Goal: Submit feedback/report problem

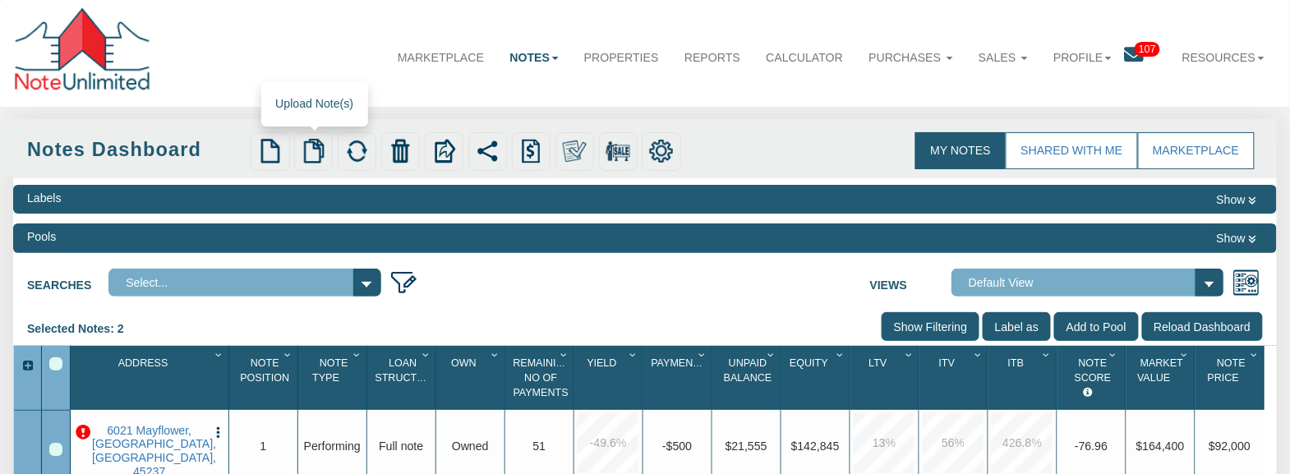
click at [306, 151] on img at bounding box center [314, 151] width 24 height 24
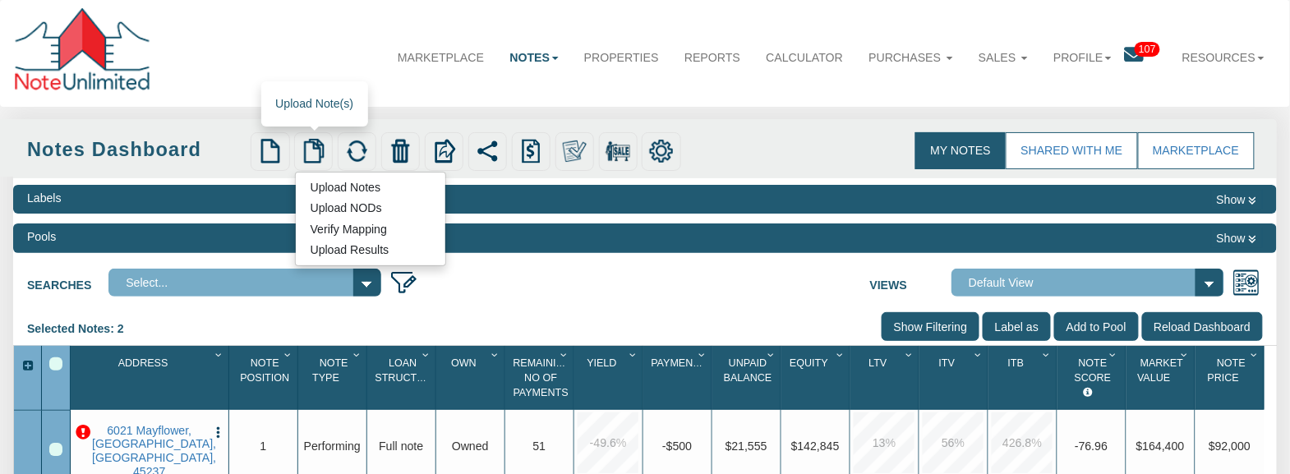
click at [363, 188] on link "Upload Notes" at bounding box center [345, 187] width 99 height 18
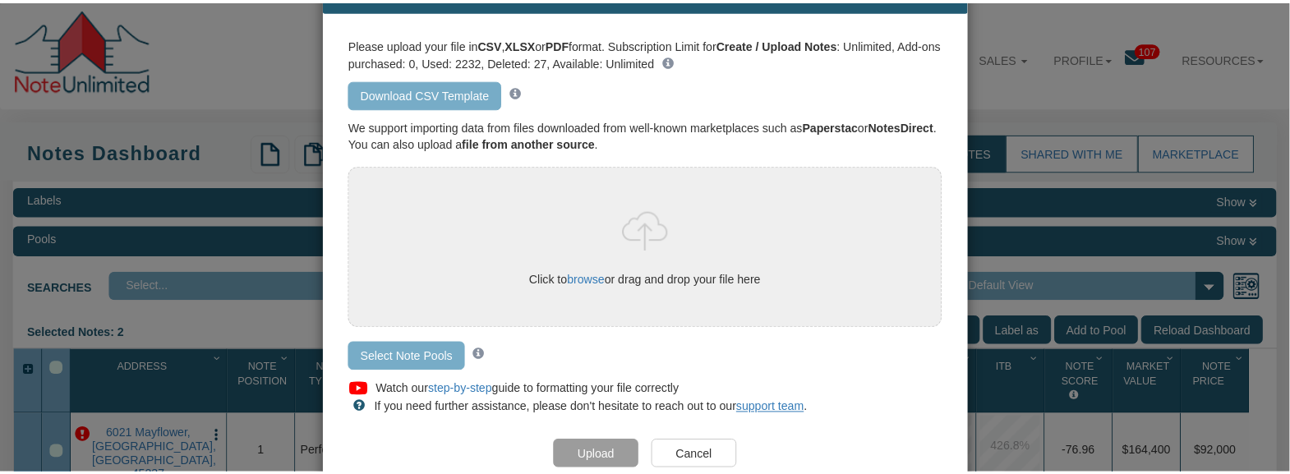
scroll to position [115, 0]
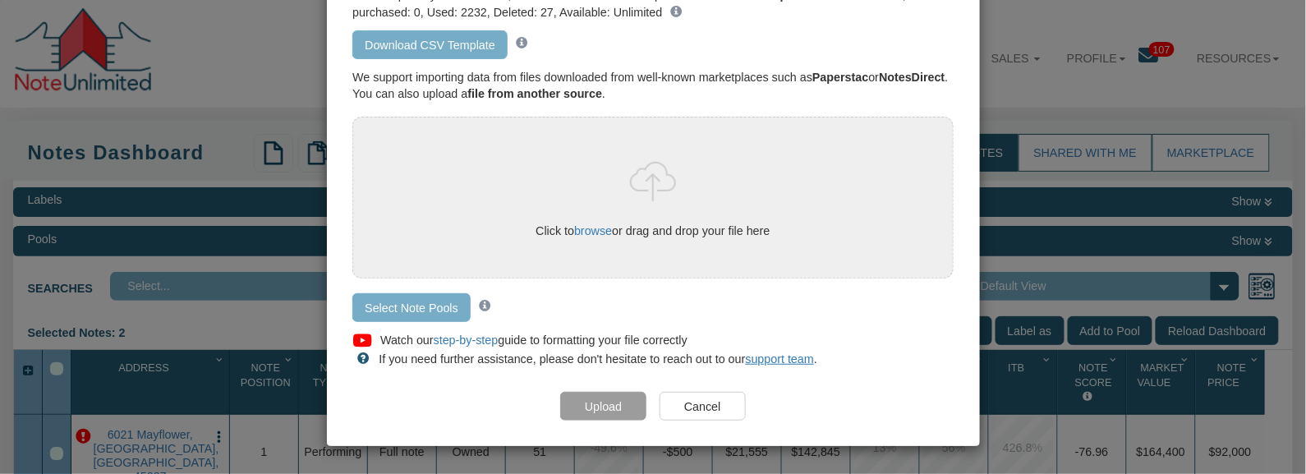
click at [703, 403] on input "Cancel" at bounding box center [703, 406] width 86 height 29
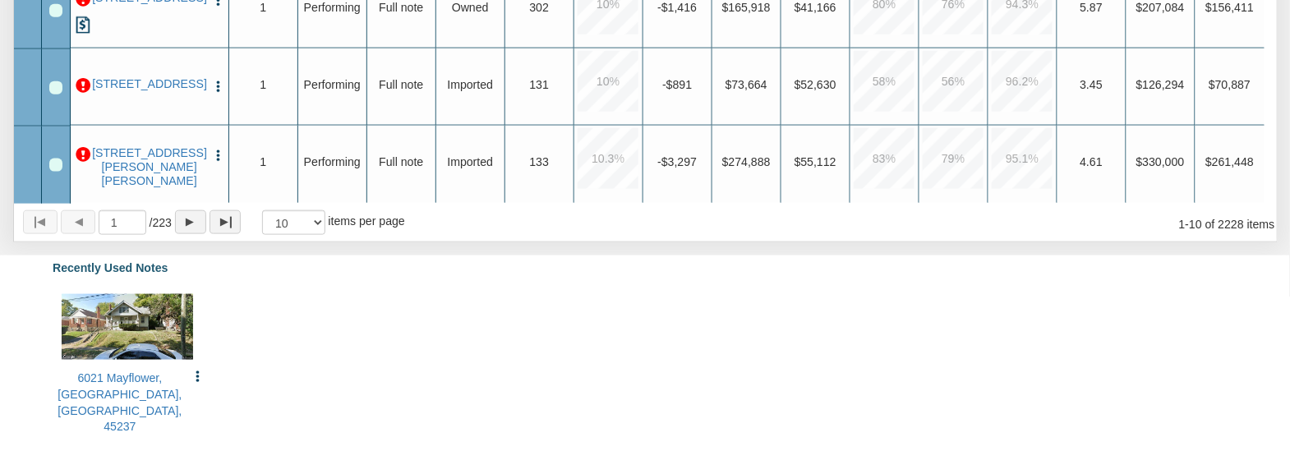
scroll to position [692, 0]
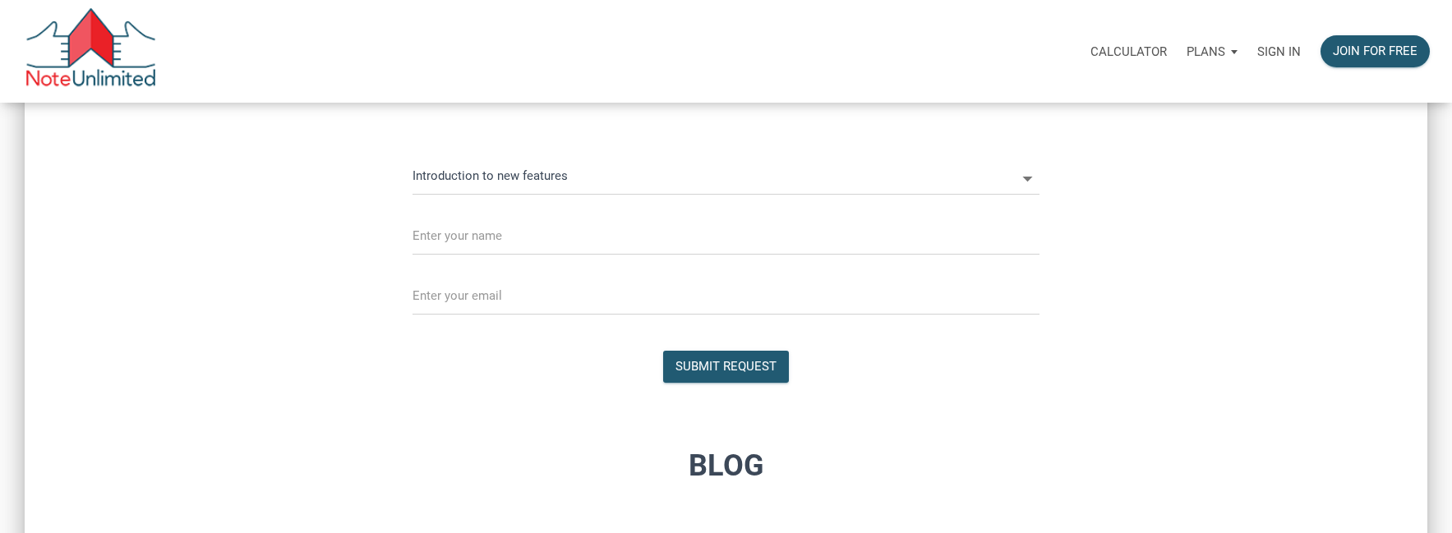
scroll to position [1035, 0]
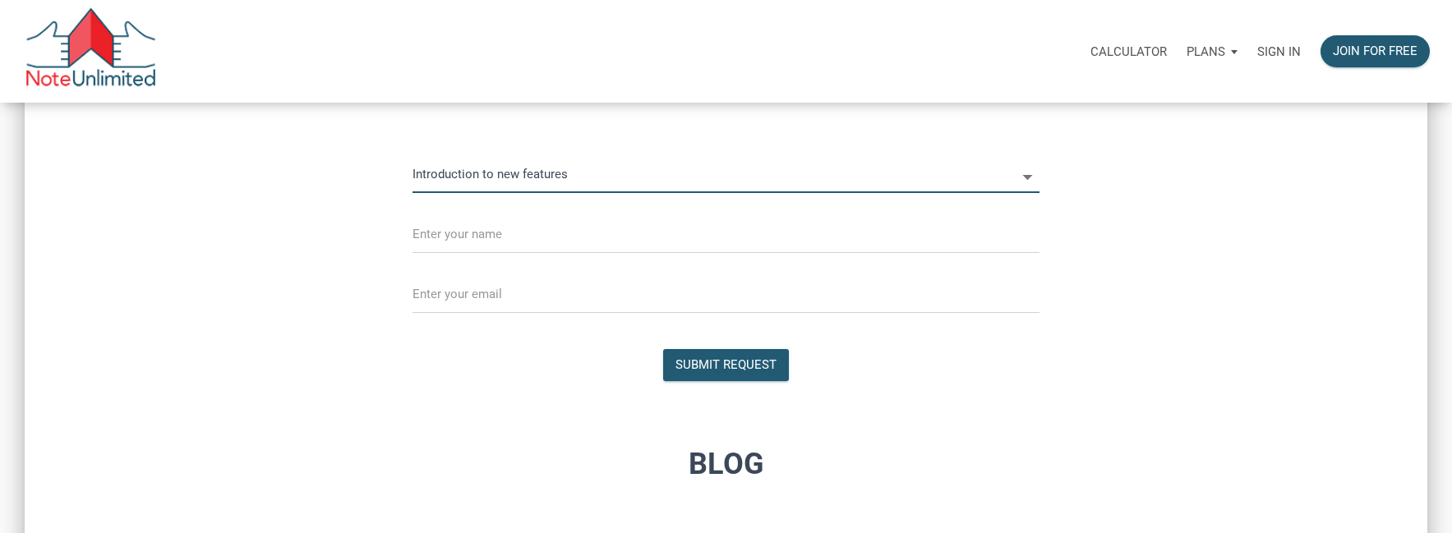
click at [959, 175] on input "Introduction to new features" at bounding box center [713, 174] width 603 height 37
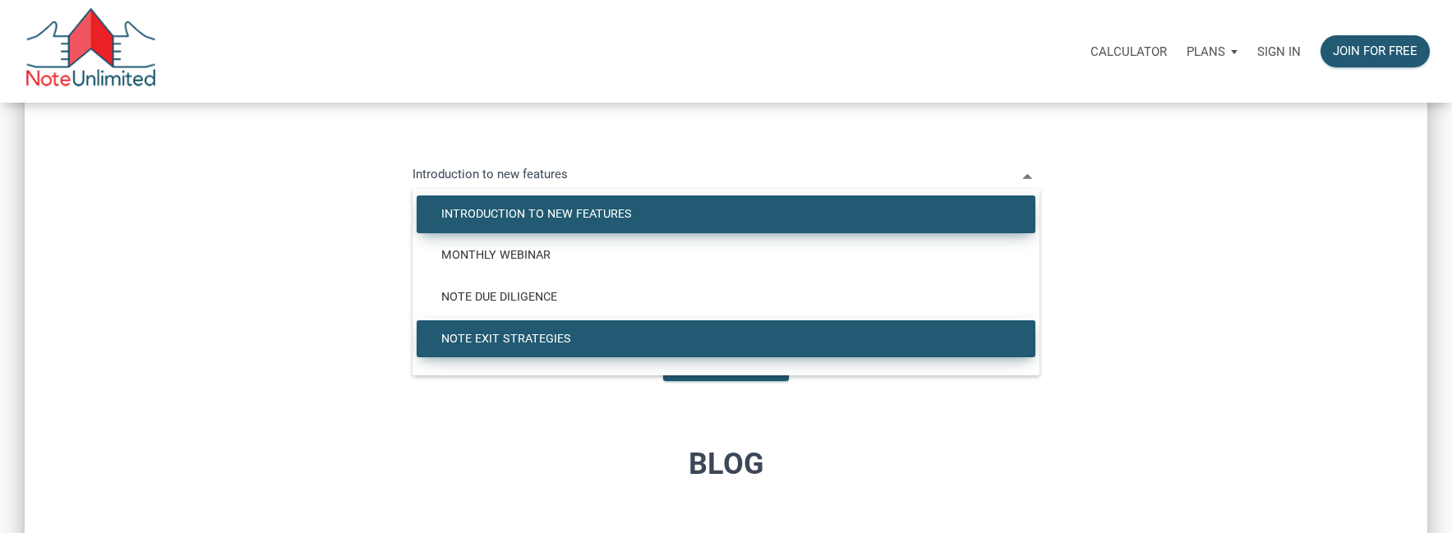
scroll to position [1030, 0]
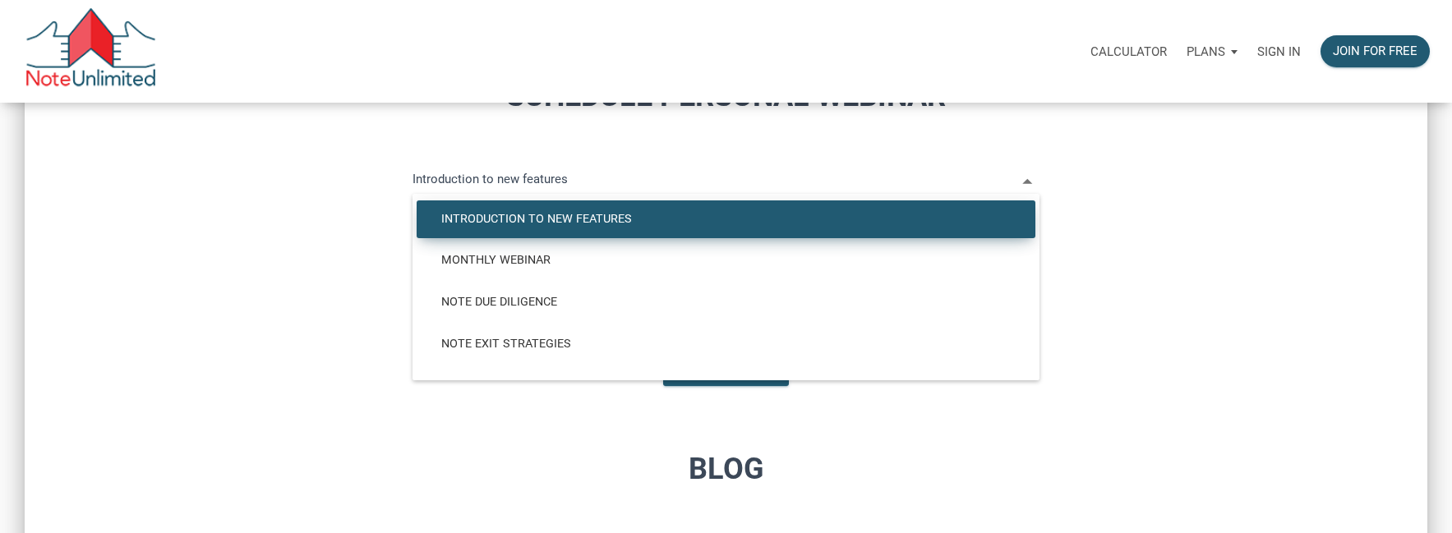
click at [1259, 306] on div "Schedule Personal Webinar Introduction to new features Introduction to new feat…" at bounding box center [726, 219] width 1394 height 340
select select
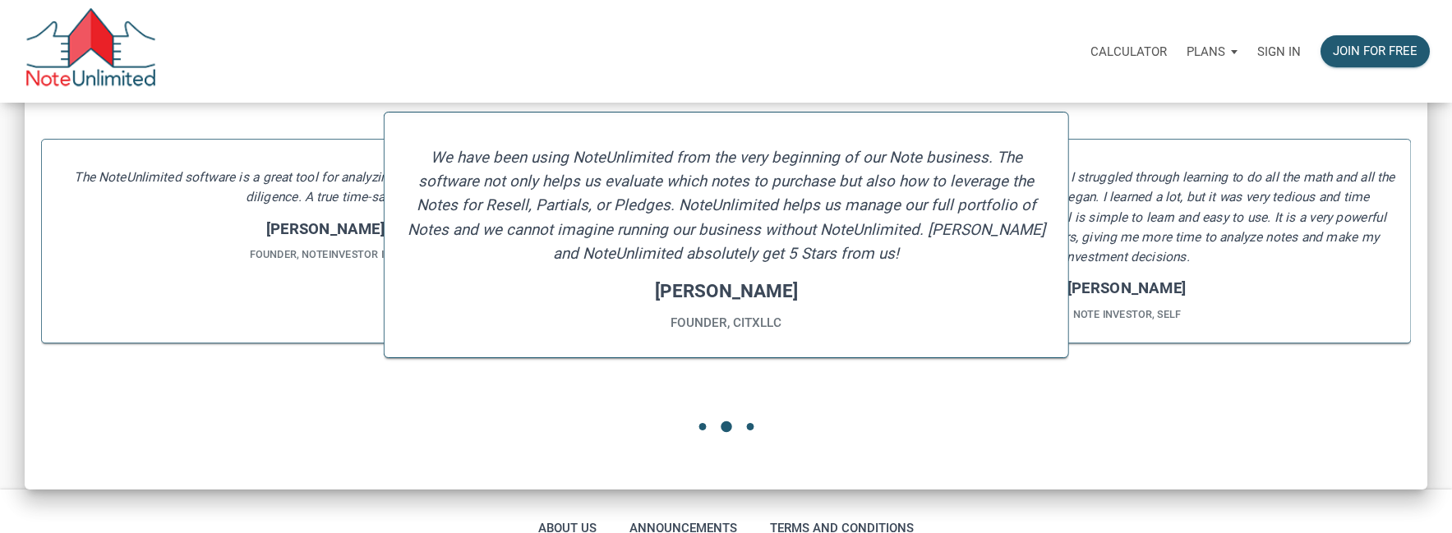
scroll to position [2191, 0]
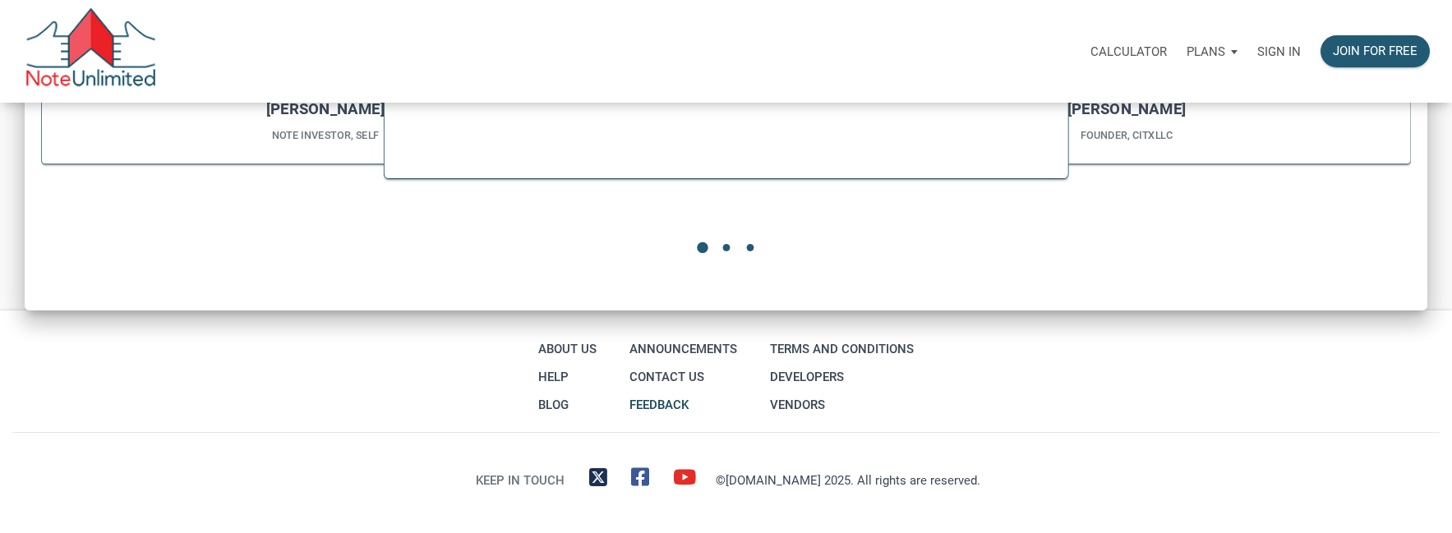
click at [659, 398] on link "Feedback" at bounding box center [683, 405] width 116 height 28
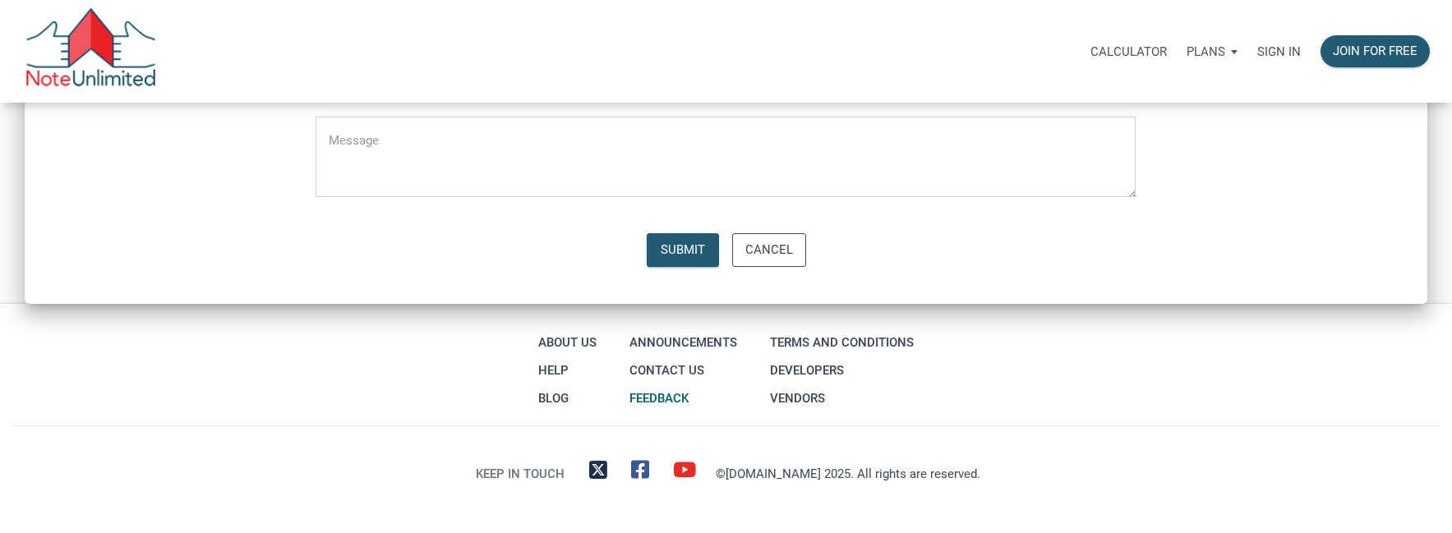
scroll to position [494, 0]
type input "Feature Request"
select select
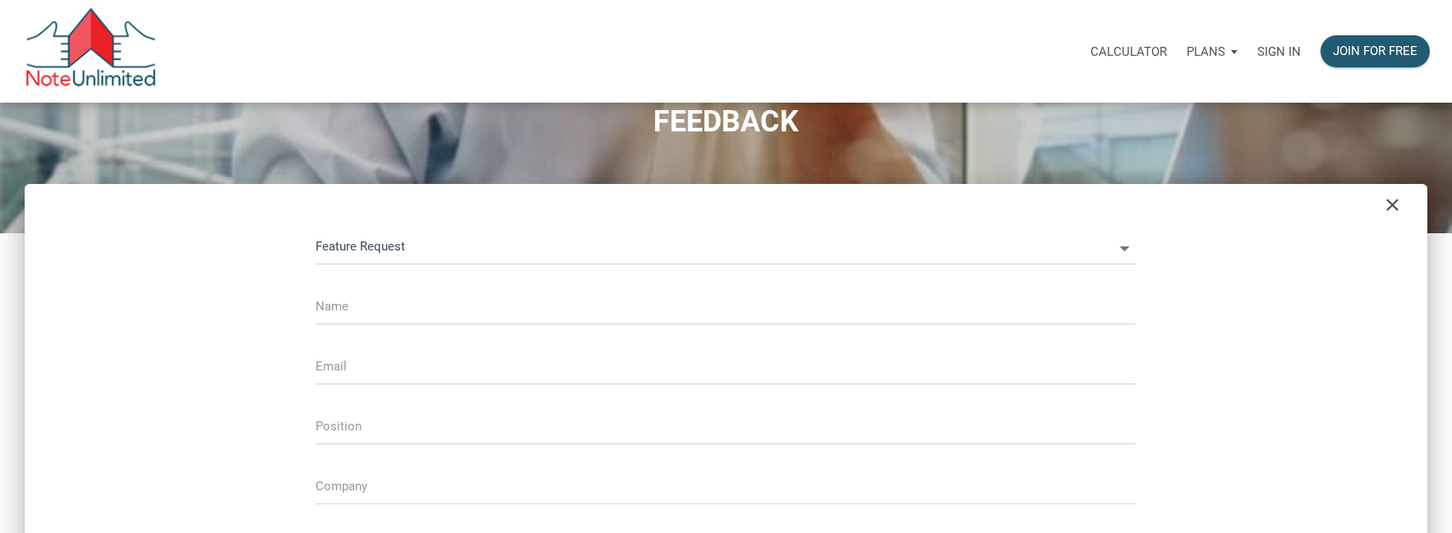
scroll to position [0, 0]
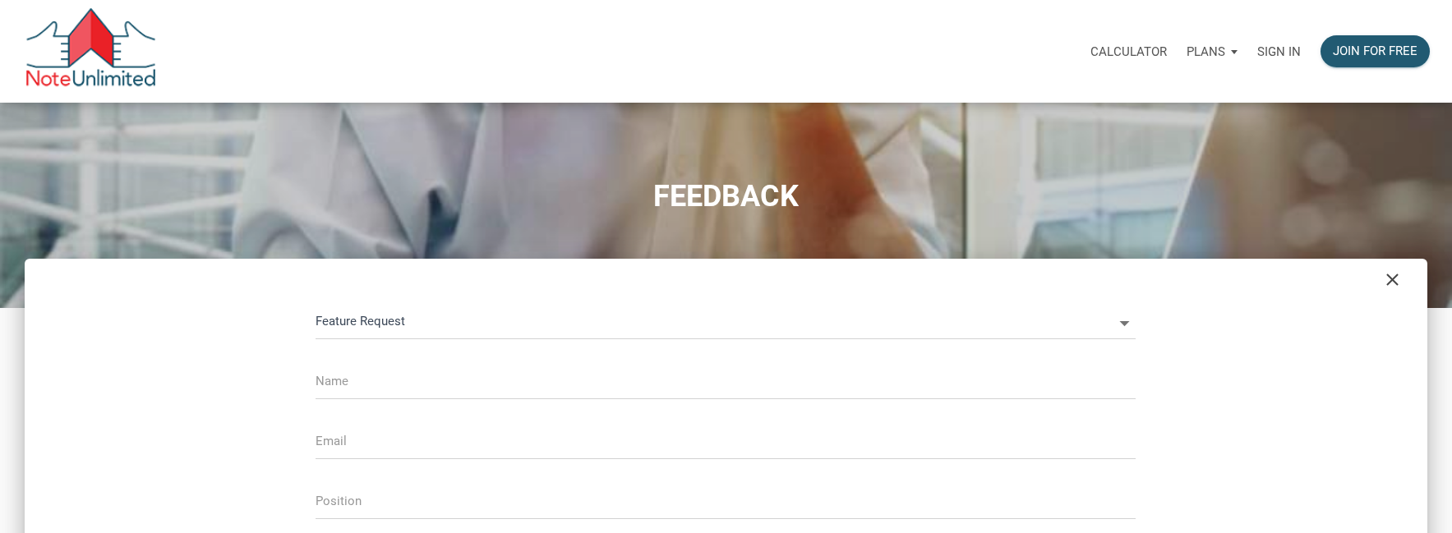
click at [969, 62] on div "Calculator Plans Personal Business Sign in Join for free" at bounding box center [798, 51] width 1282 height 52
click at [1393, 274] on icon "clear" at bounding box center [1392, 279] width 20 height 21
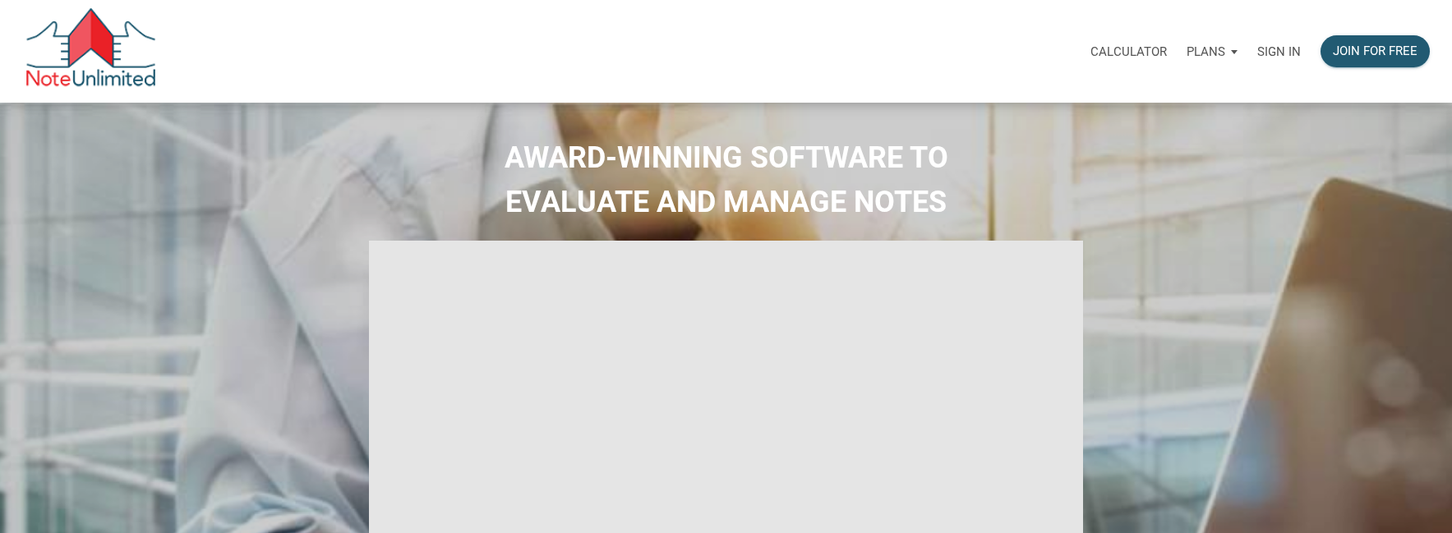
click at [1280, 48] on p "Sign in" at bounding box center [1279, 51] width 44 height 15
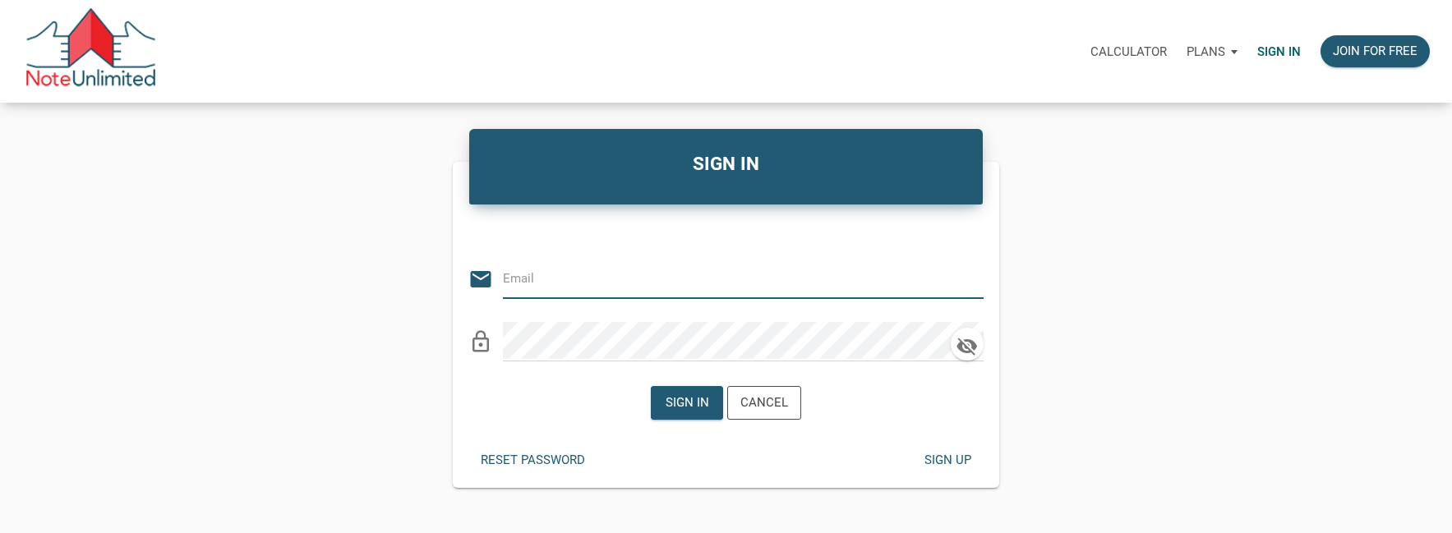
type input "[PERSON_NAME][EMAIL_ADDRESS][DOMAIN_NAME]"
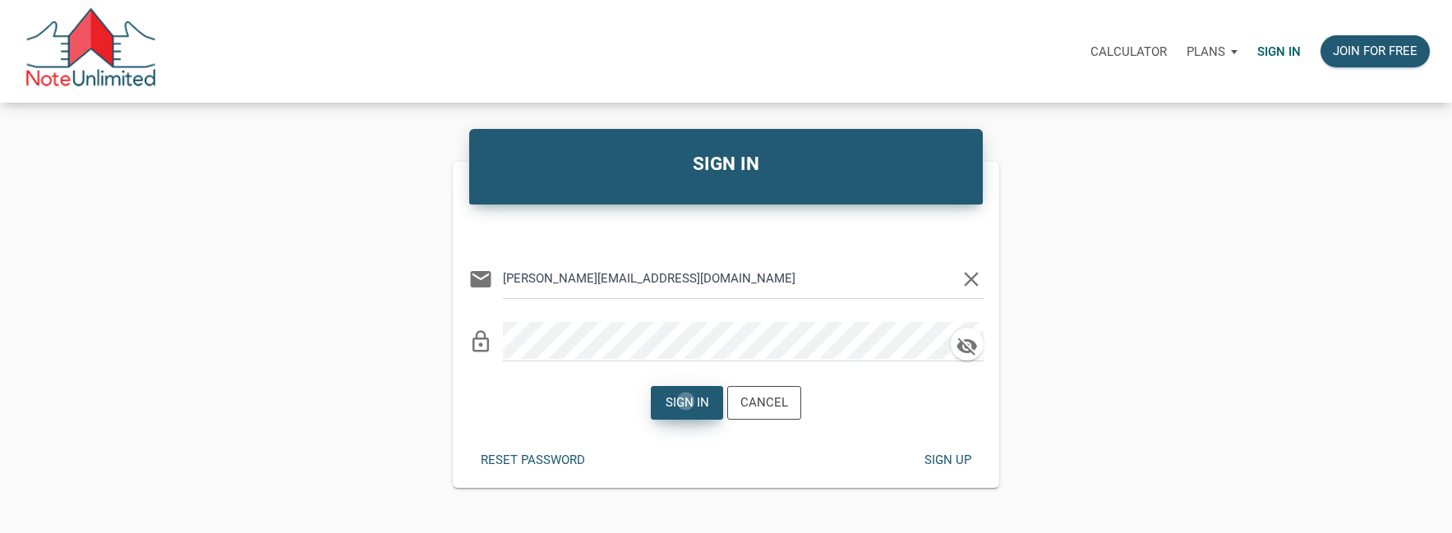
click at [686, 402] on div "Sign in" at bounding box center [687, 403] width 44 height 19
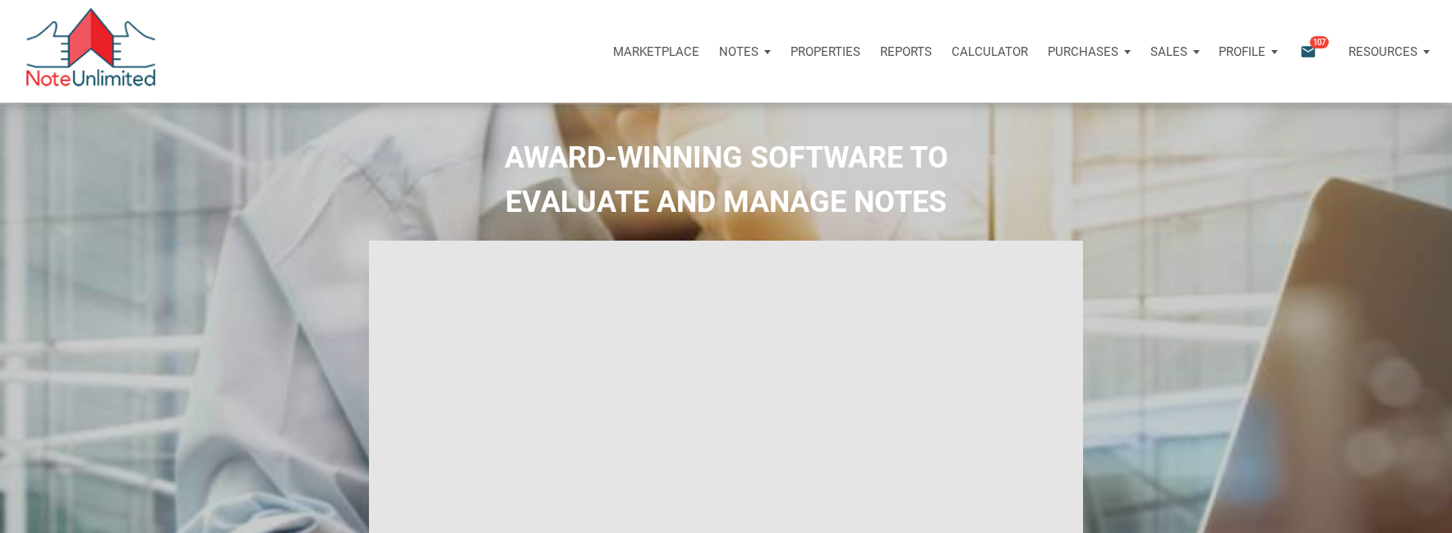
type input "Introduction to new features"
select select
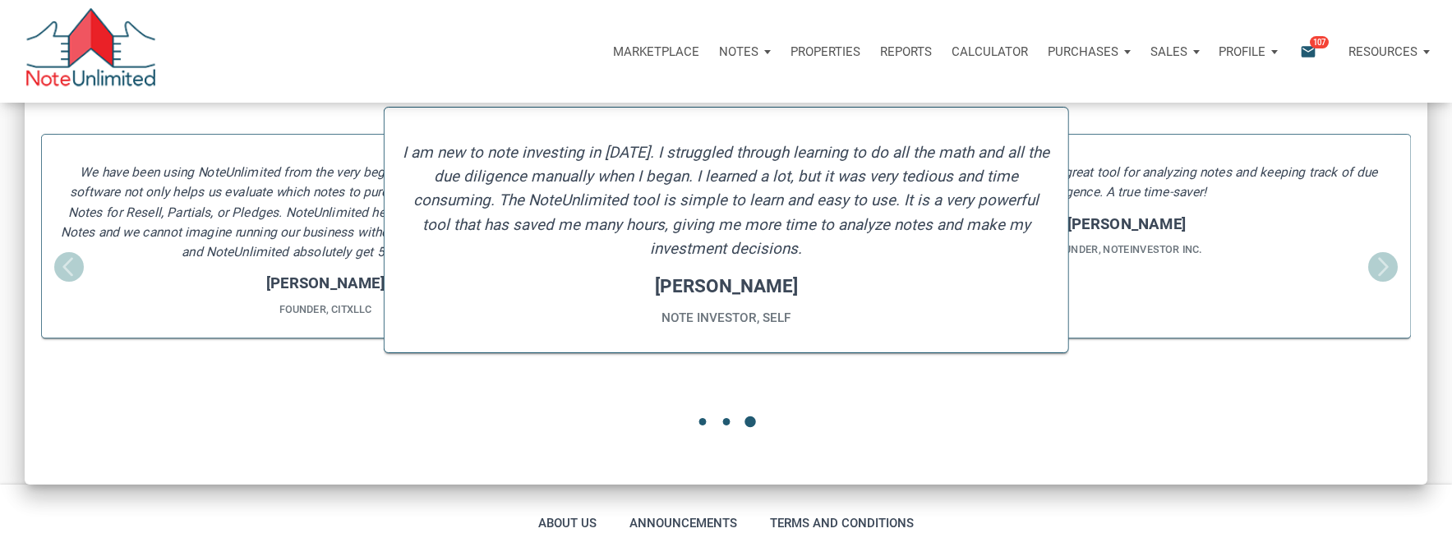
scroll to position [2191, 0]
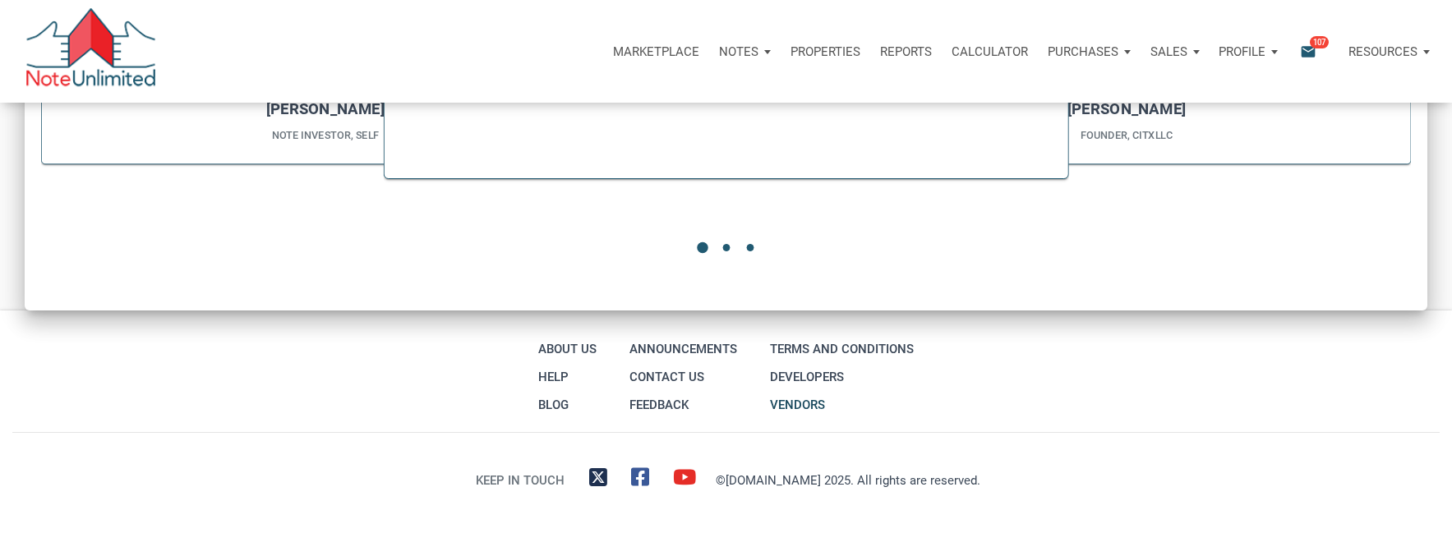
click at [792, 399] on link "Vendors" at bounding box center [842, 405] width 152 height 28
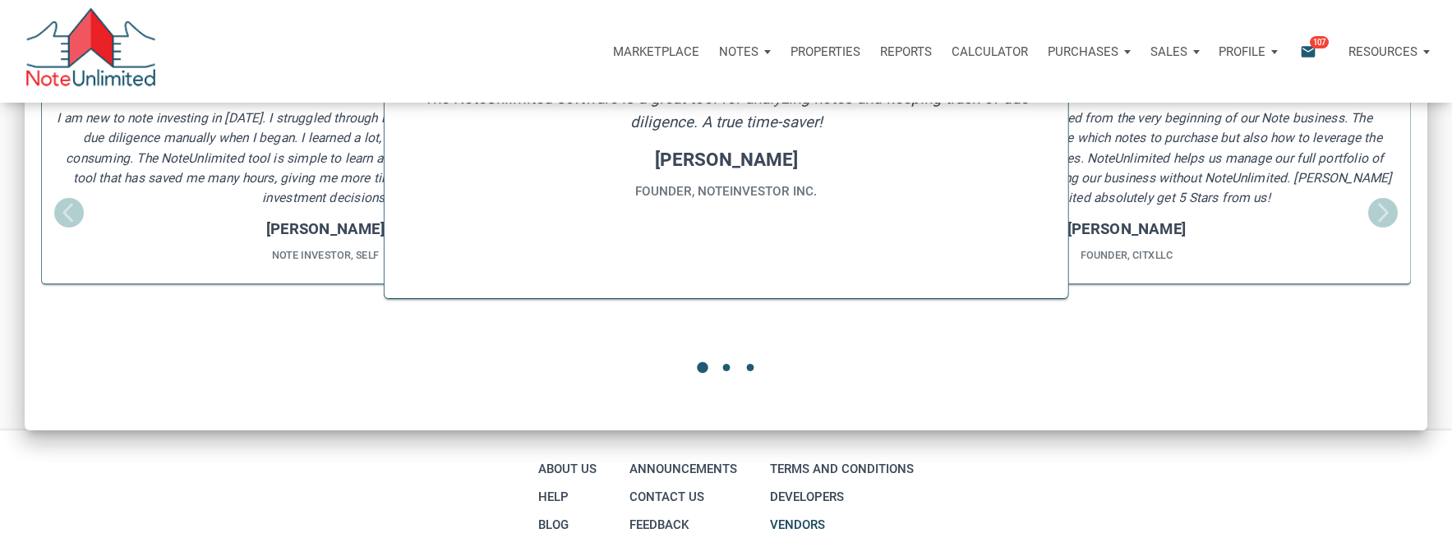
scroll to position [2191, 0]
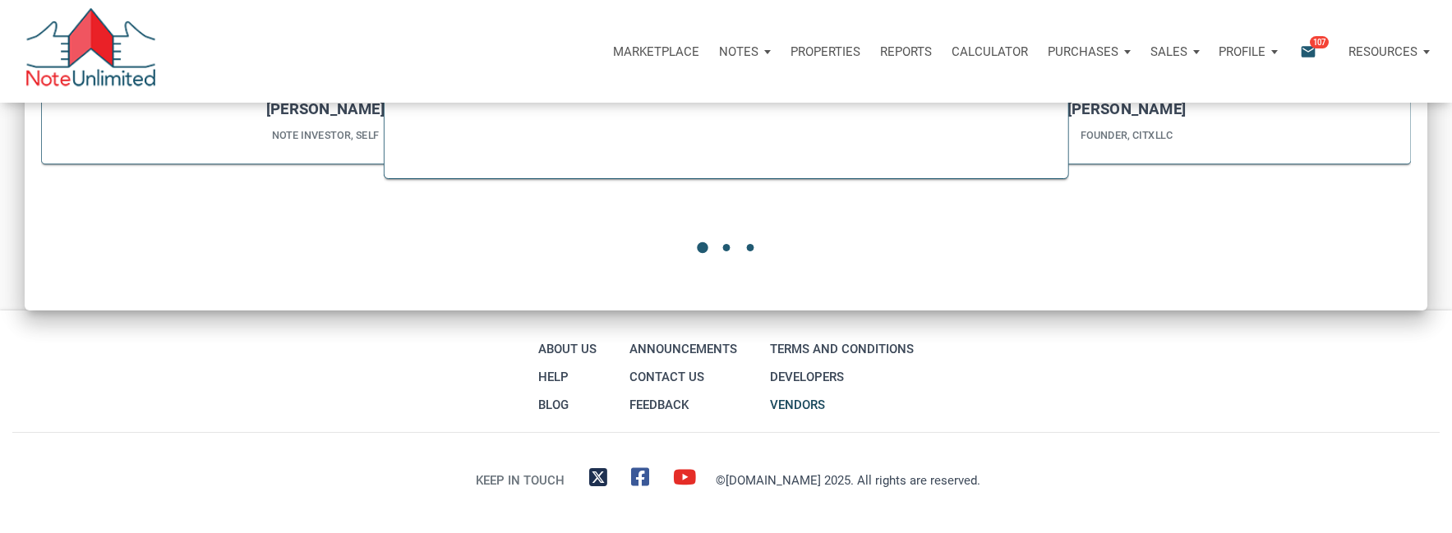
drag, startPoint x: 750, startPoint y: 394, endPoint x: 834, endPoint y: 395, distance: 83.8
click at [834, 395] on div "About Us Help Blog Announcements Contact Us Feedback Terms and conditions Devel…" at bounding box center [726, 377] width 408 height 84
click at [880, 394] on link "Vendors" at bounding box center [842, 405] width 152 height 28
